Goal: Task Accomplishment & Management: Manage account settings

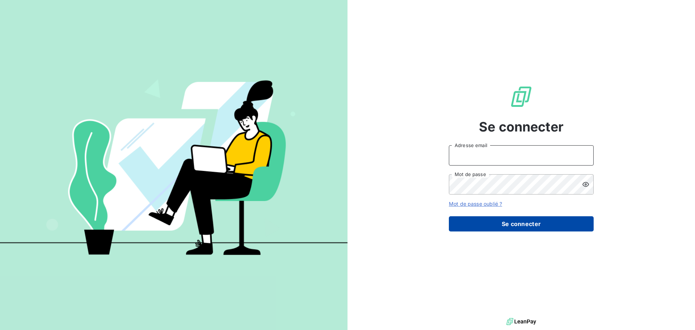
type input "[EMAIL_ADDRESS][DOMAIN_NAME]"
click at [509, 223] on button "Se connecter" at bounding box center [521, 223] width 145 height 15
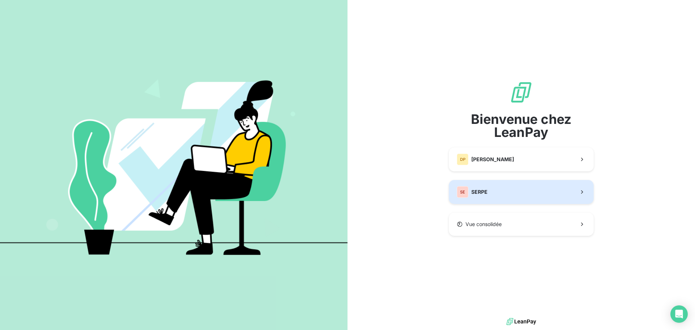
click at [507, 194] on button "SE SERPE" at bounding box center [521, 192] width 145 height 24
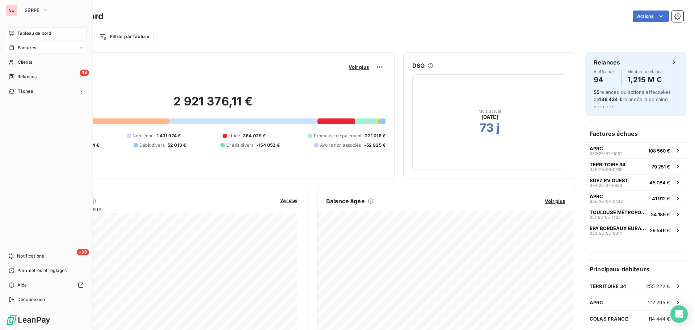
click at [33, 49] on span "Factures" at bounding box center [27, 48] width 18 height 7
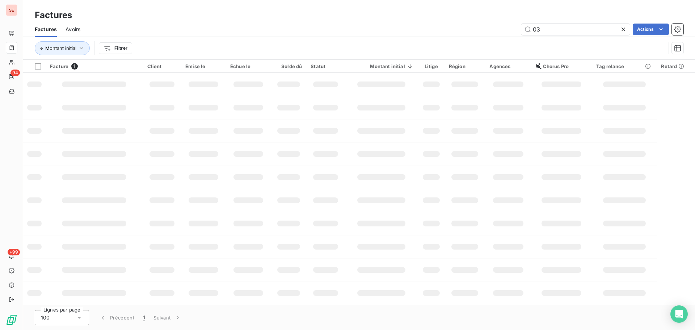
type input "0"
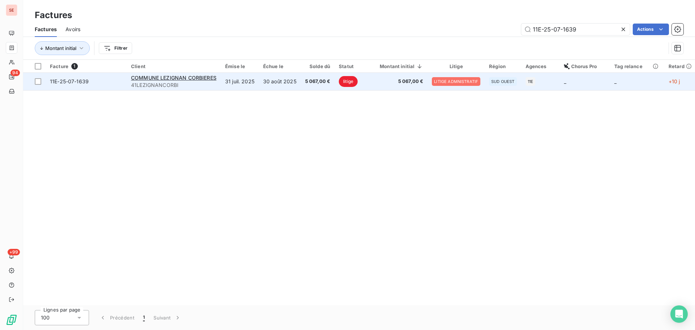
type input "11E-25-07-1639"
click at [257, 79] on td "31 juil. 2025" at bounding box center [240, 81] width 38 height 17
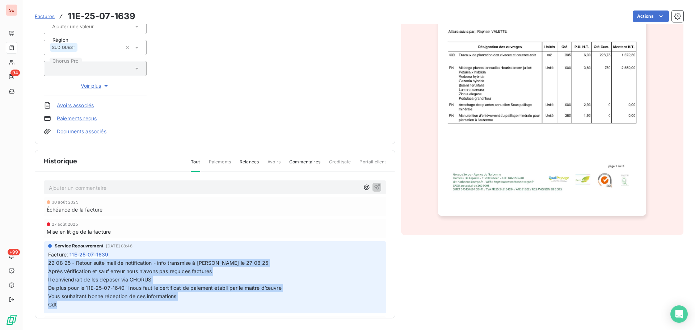
drag, startPoint x: 62, startPoint y: 306, endPoint x: 46, endPoint y: 263, distance: 45.2
click at [46, 263] on div "Service Recouvrement [DATE] 08:46 Facture : 11E-25-07-1639 22 08 25 - Retour su…" at bounding box center [215, 277] width 342 height 72
copy p "22 08 25 - Retour suite mail de notification - info transmise à [PERSON_NAME] l…"
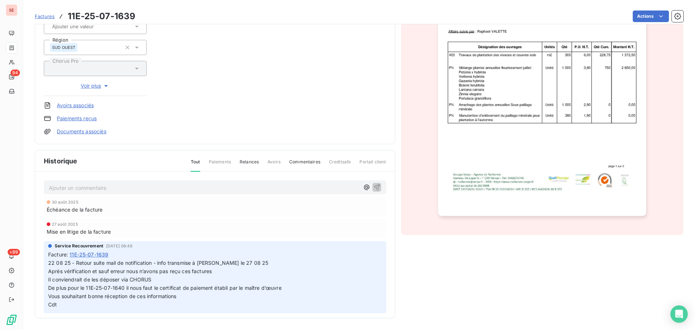
click at [107, 183] on p "Ajouter un commentaire ﻿" at bounding box center [204, 187] width 310 height 9
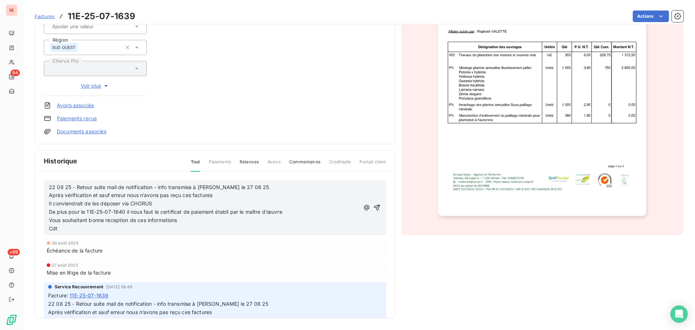
click at [48, 186] on div "22 08 25 - Retour suite mail de notification - info transmise à [PERSON_NAME] l…" at bounding box center [215, 207] width 342 height 55
click at [49, 187] on span "22 08 25 - Retour suite mail de notification - info transmise à [PERSON_NAME] l…" at bounding box center [159, 187] width 220 height 6
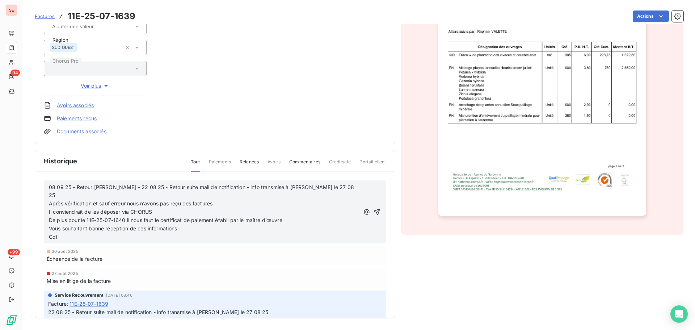
click at [112, 187] on span "08 09 25 - Retour [PERSON_NAME] - 22 08 25 - Retour suite mail de notification …" at bounding box center [202, 191] width 306 height 14
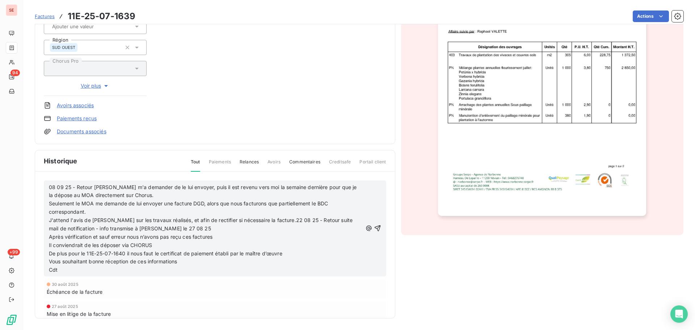
click at [102, 223] on span "J'attend l'avis de [PERSON_NAME] sur les travaux réalisés, et afin de rectifier…" at bounding box center [201, 224] width 305 height 14
click at [275, 221] on span "J'attend l'avis de [PERSON_NAME] sur les travaux réalisés, et afin de rectifier…" at bounding box center [201, 224] width 305 height 14
click at [374, 226] on icon "button" at bounding box center [377, 227] width 7 height 7
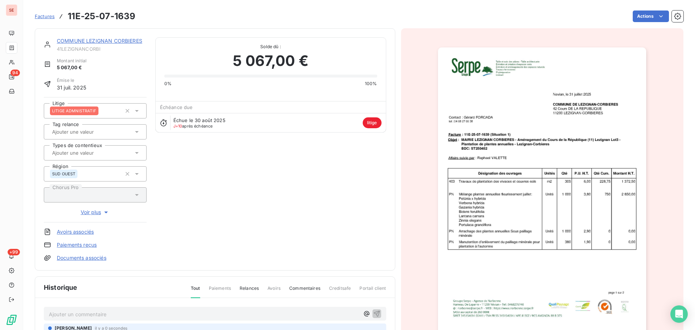
click at [119, 37] on div "COMMUNE LEZIGNAN CORBIERES" at bounding box center [102, 40] width 90 height 7
click at [119, 40] on link "COMMUNE LEZIGNAN CORBIERES" at bounding box center [99, 41] width 85 height 6
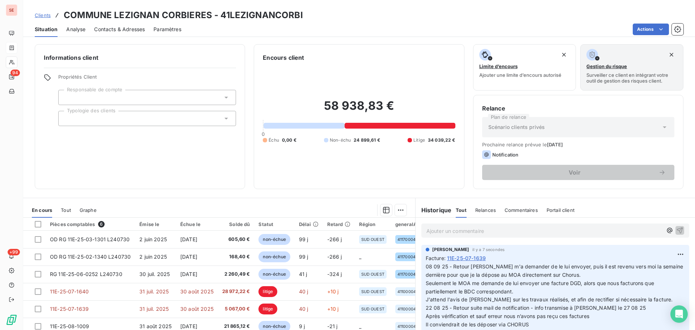
scroll to position [49, 0]
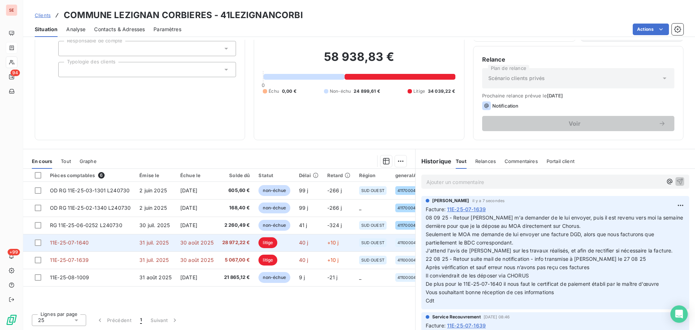
click at [134, 242] on td "11E-25-07-1640" at bounding box center [90, 242] width 89 height 17
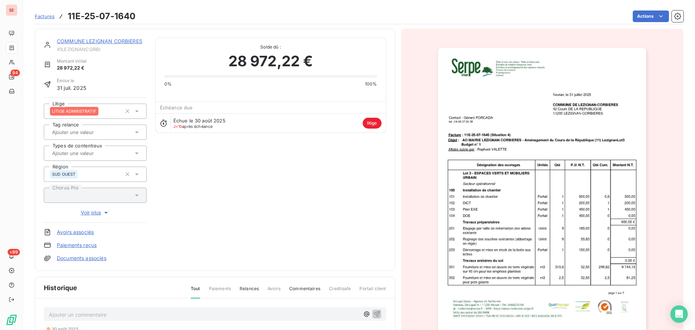
scroll to position [127, 0]
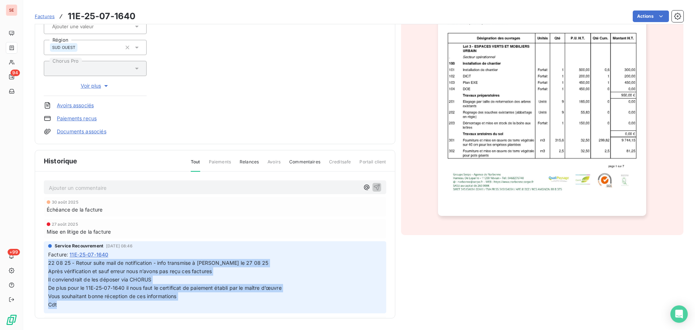
drag, startPoint x: 66, startPoint y: 307, endPoint x: 44, endPoint y: 263, distance: 48.9
click at [44, 263] on div "Service Recouvrement [DATE] 08:46 Facture : 11E-25-07-1640 22 08 25 - Retour su…" at bounding box center [215, 277] width 342 height 72
copy p "22 08 25 - Retour suite mail de notification - info transmise à [PERSON_NAME] l…"
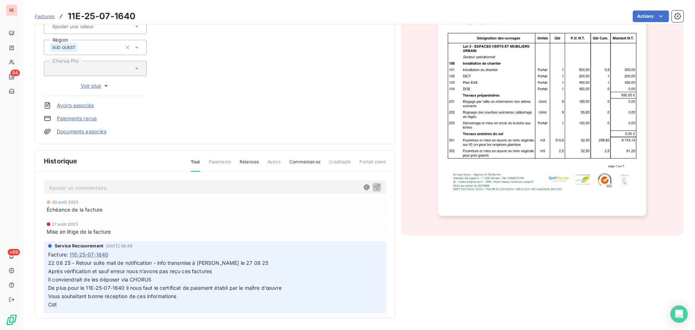
click at [114, 187] on p "Ajouter un commentaire ﻿" at bounding box center [204, 187] width 310 height 9
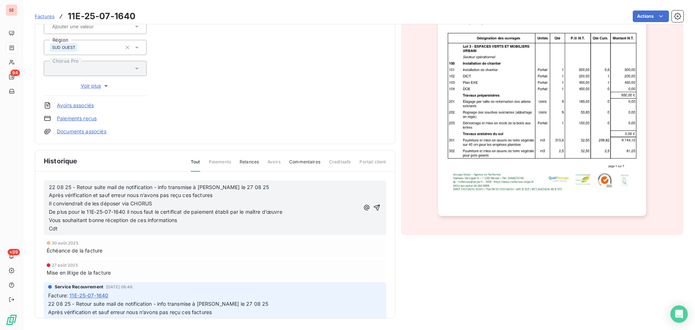
click at [51, 186] on span "22 08 25 - Retour suite mail de notification - info transmise à [PERSON_NAME] l…" at bounding box center [159, 187] width 220 height 6
click at [50, 186] on span "22 08 25 - Retour suite mail de notification - info transmise à [PERSON_NAME] l…" at bounding box center [159, 187] width 220 height 6
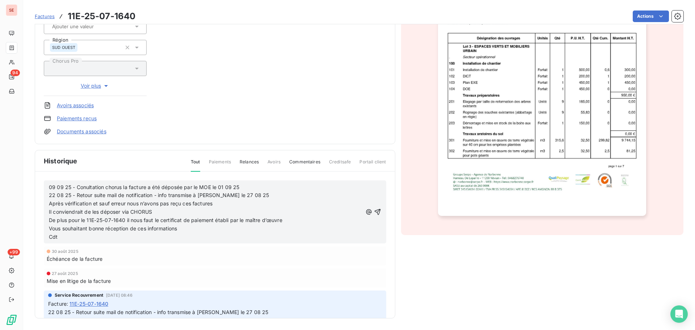
click at [374, 213] on icon "button" at bounding box center [377, 211] width 7 height 7
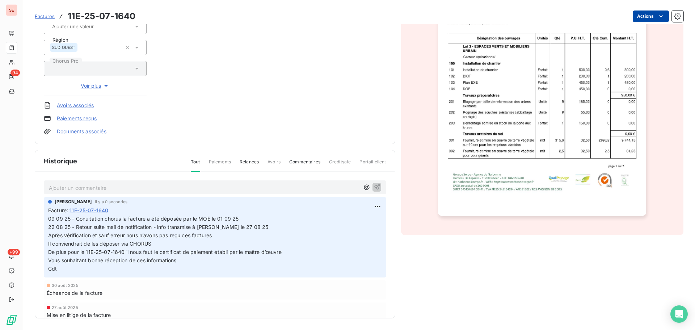
click at [636, 15] on html "SE 94 +99 Factures 11E-25-07-1640 Actions COMMUNE LEZIGNAN CORBIERES 41LEZIGNAN…" at bounding box center [347, 165] width 695 height 330
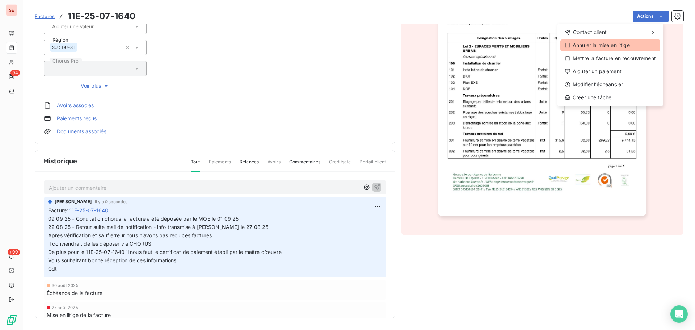
click at [605, 47] on div "Annuler la mise en litige" at bounding box center [610, 45] width 100 height 12
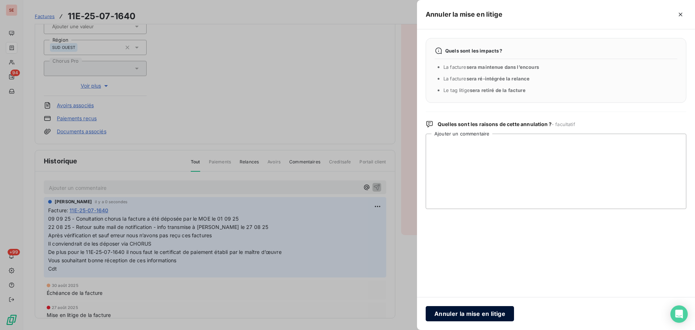
click at [493, 319] on button "Annuler la mise en litige" at bounding box center [469, 313] width 88 height 15
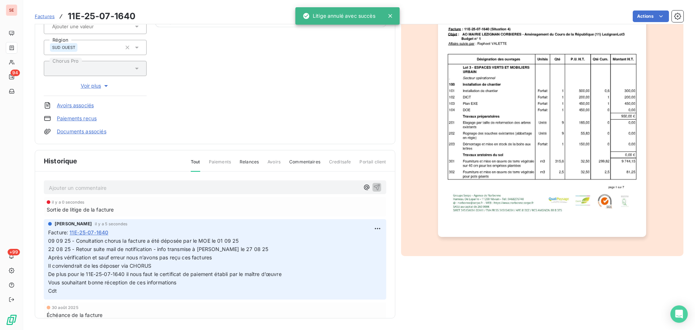
scroll to position [0, 0]
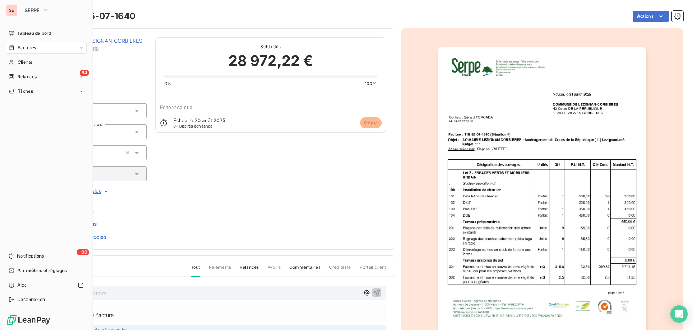
click at [22, 44] on div "Factures" at bounding box center [46, 48] width 81 height 12
click at [18, 60] on span "Clients" at bounding box center [25, 62] width 14 height 7
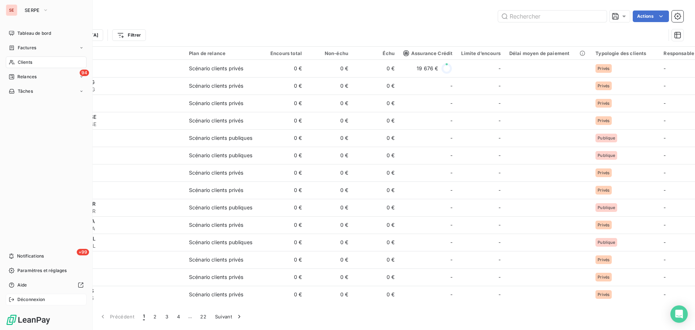
click at [27, 298] on span "Déconnexion" at bounding box center [31, 299] width 28 height 7
